Goal: Transaction & Acquisition: Purchase product/service

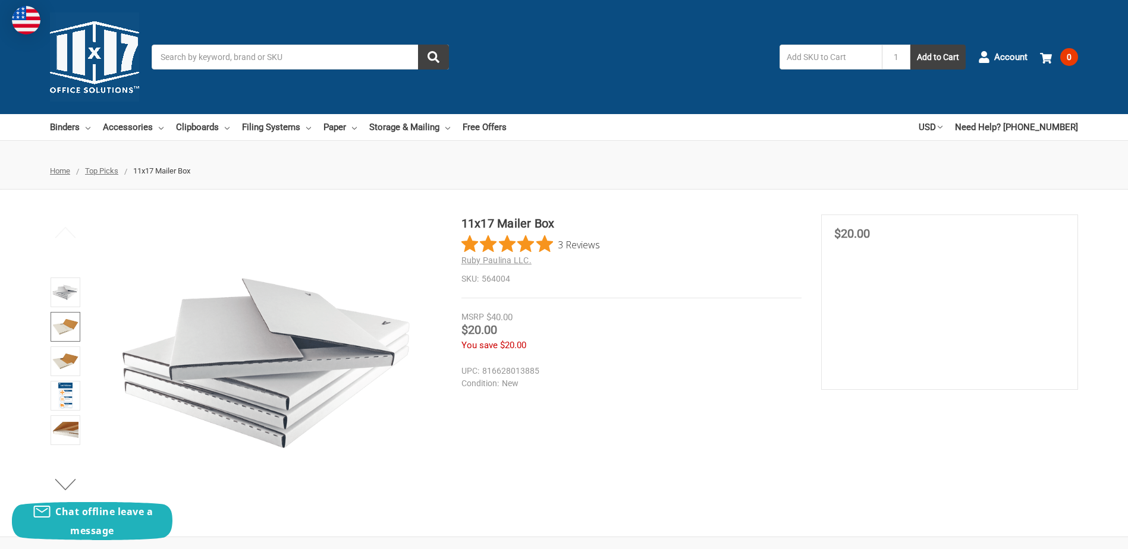
click at [64, 323] on img at bounding box center [65, 327] width 26 height 26
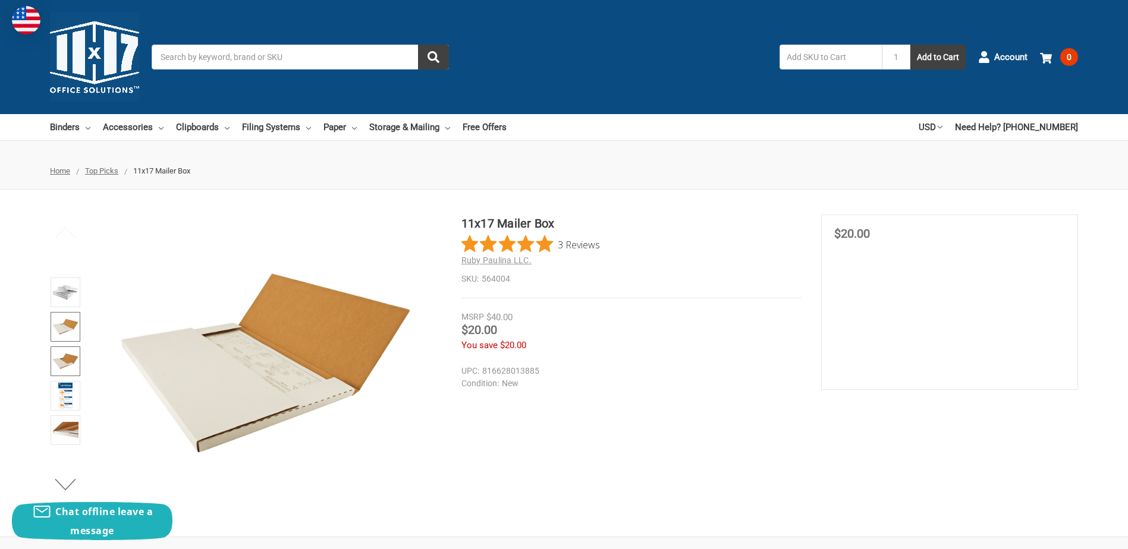
click at [67, 363] on img at bounding box center [65, 361] width 26 height 26
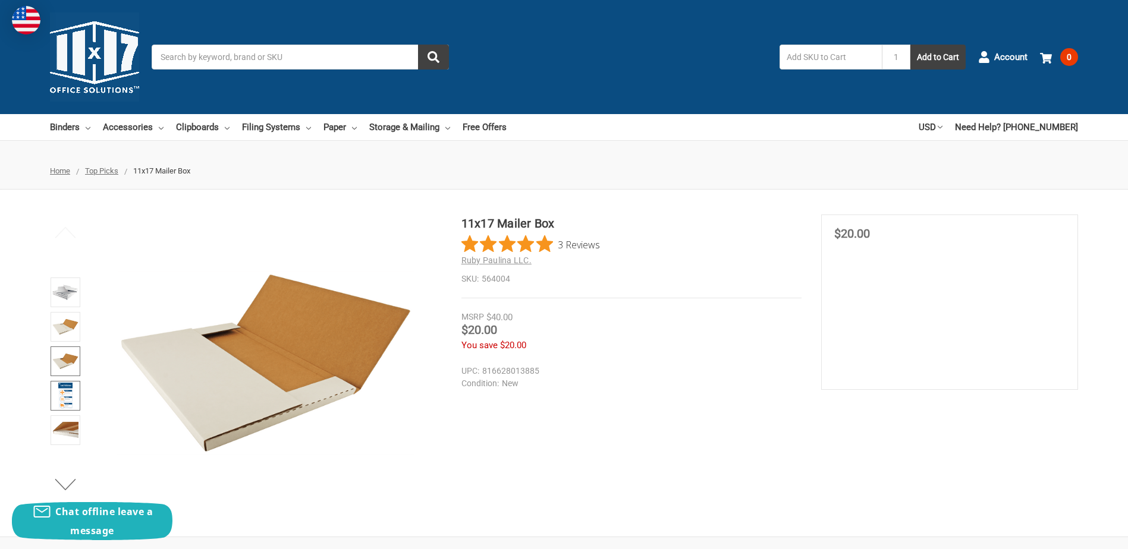
click at [65, 388] on img at bounding box center [65, 396] width 15 height 26
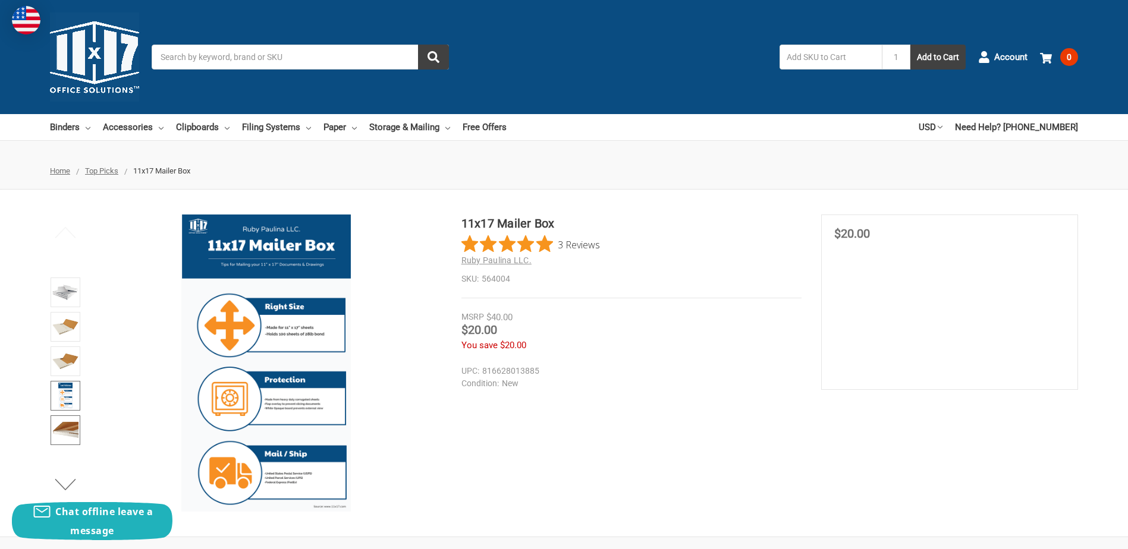
click at [77, 438] on img at bounding box center [65, 430] width 26 height 26
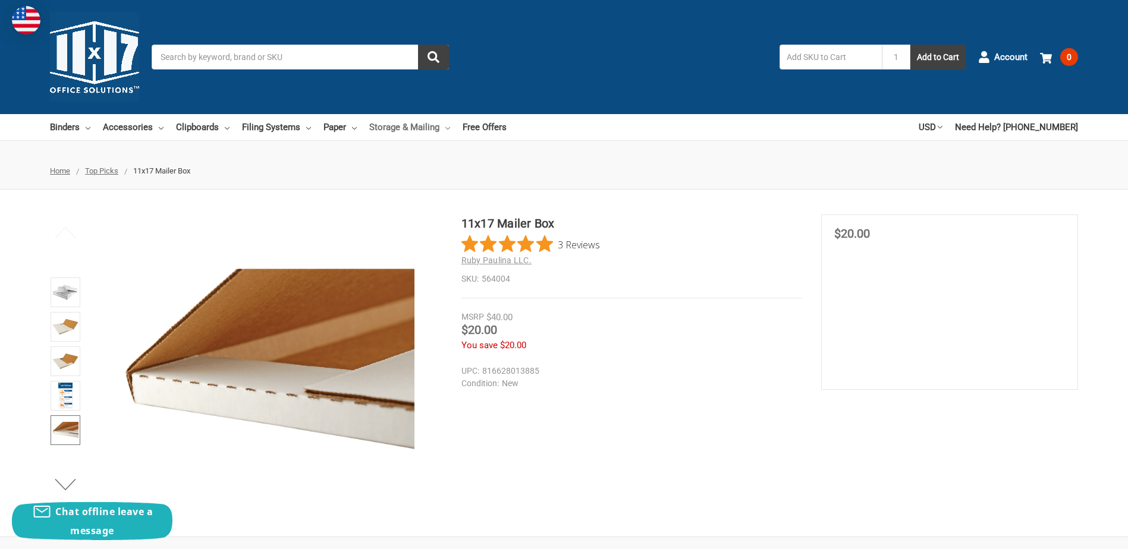
click at [432, 125] on link "Storage & Mailing" at bounding box center [409, 127] width 81 height 26
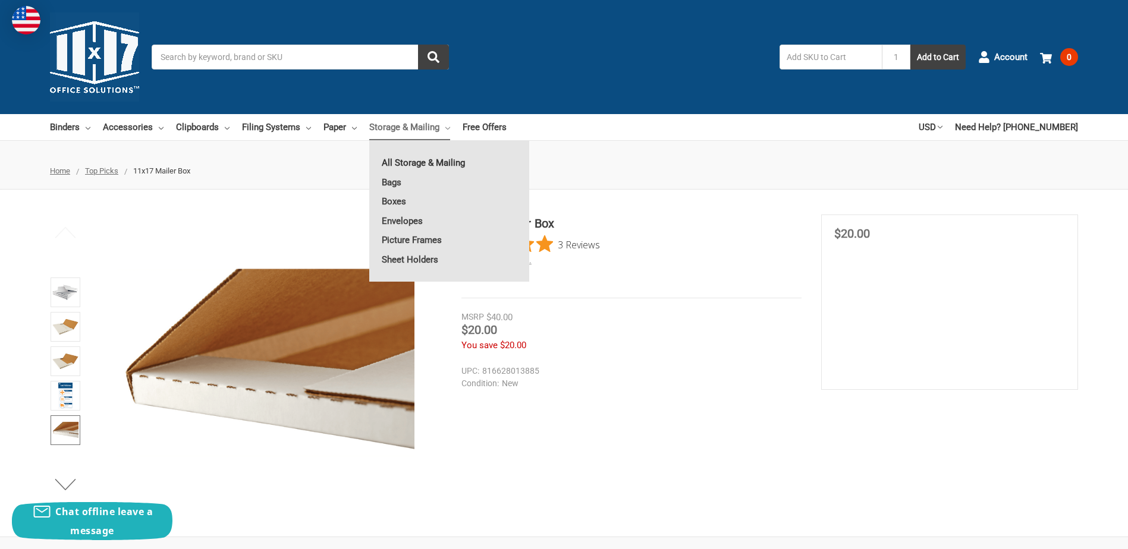
click at [423, 163] on link "All Storage & Mailing" at bounding box center [449, 162] width 160 height 19
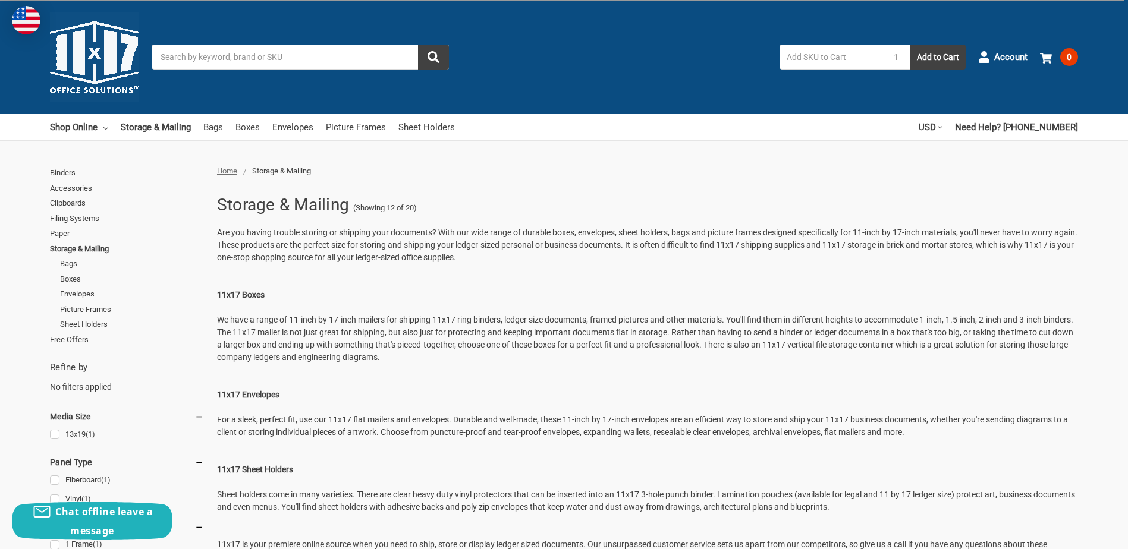
click at [262, 419] on p "Are you having trouble storing or shipping your documents? With our wide range …" at bounding box center [647, 395] width 861 height 337
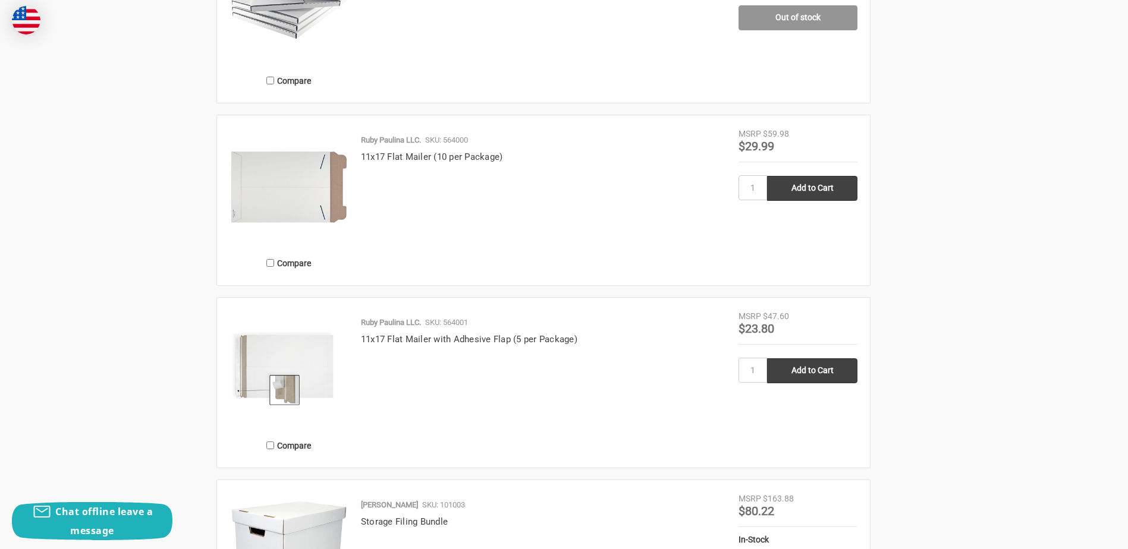
scroll to position [2220, 0]
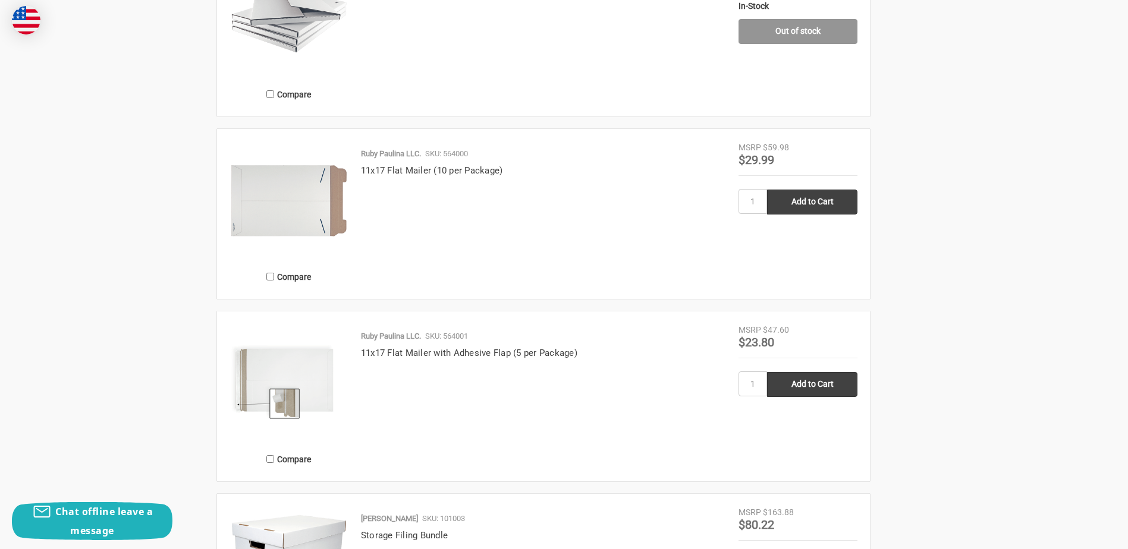
click at [277, 196] on img at bounding box center [289, 201] width 119 height 119
